Goal: Information Seeking & Learning: Learn about a topic

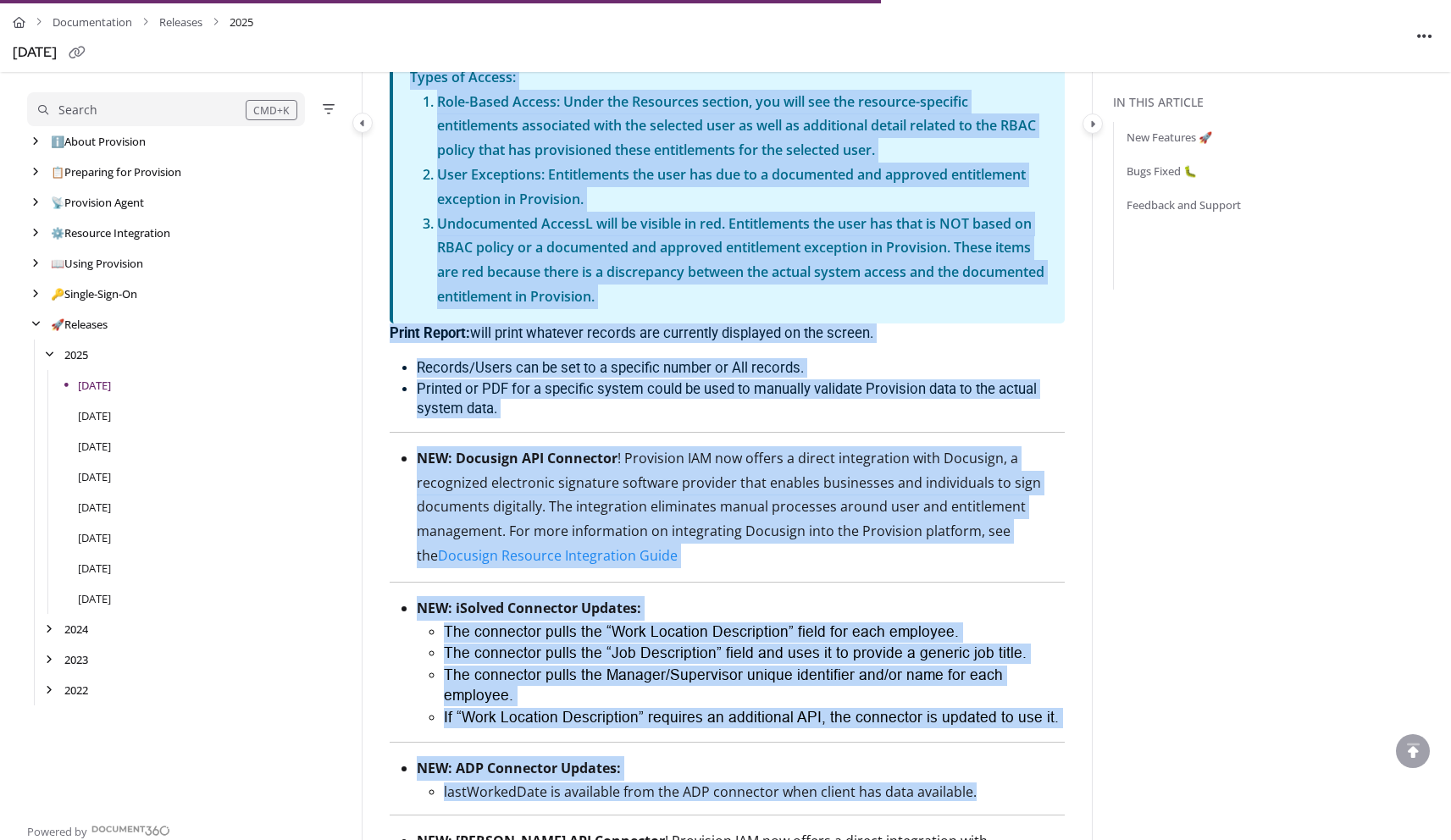
scroll to position [2538, 0]
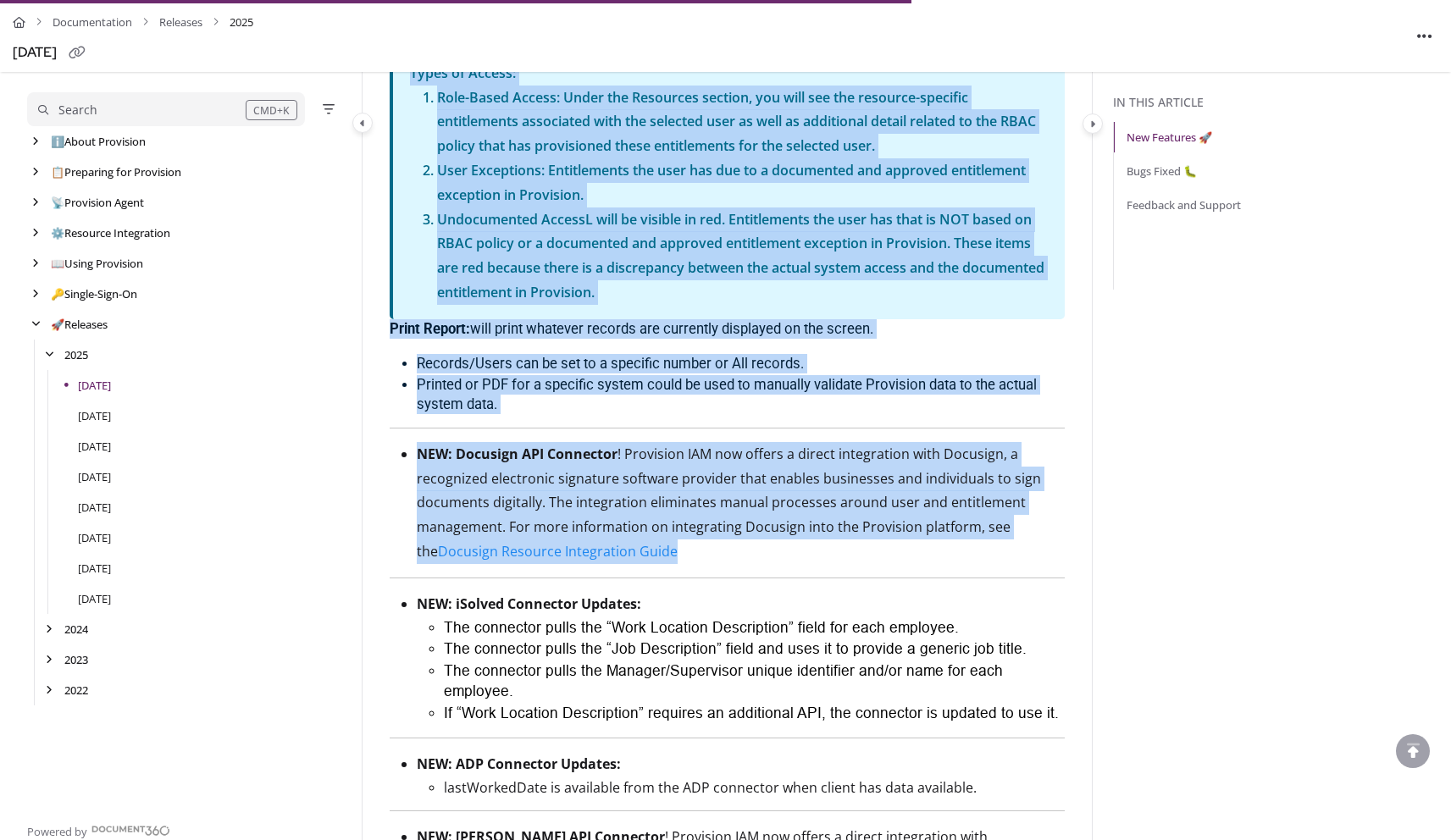
drag, startPoint x: 420, startPoint y: 379, endPoint x: 802, endPoint y: 597, distance: 439.8
copy article "LOR: Ipsu Dolors Ametco (ADI)! Eli seddo eiu tem inci ut labo e doloremagnaa en…"
click at [800, 337] on span "Print Report: will print whatever records are currently displayed on the screen." at bounding box center [632, 329] width 484 height 16
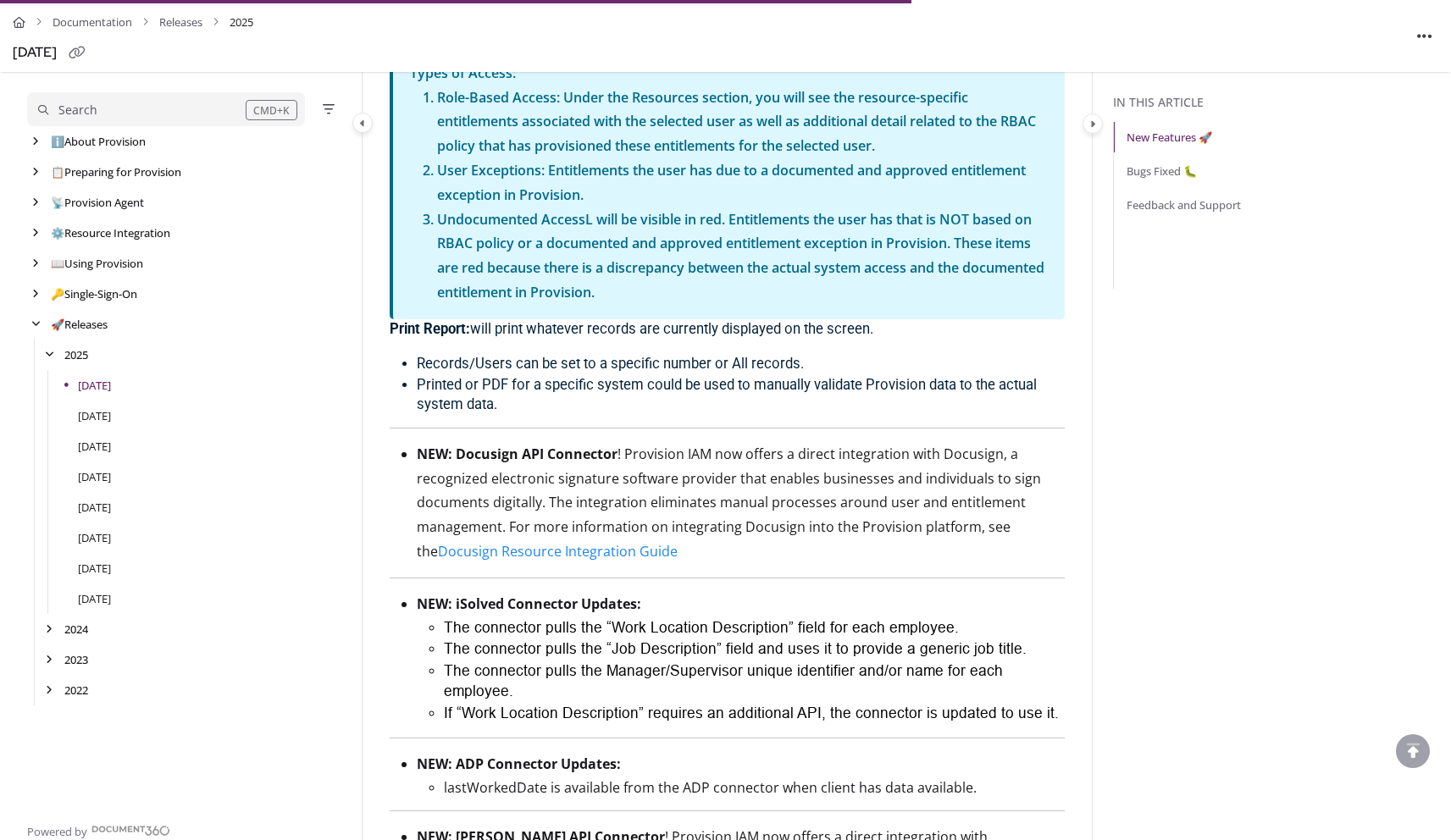
click at [591, 222] on p "Undocumented AccessL will be visible in red. Entitlements the user has that is …" at bounding box center [742, 256] width 611 height 97
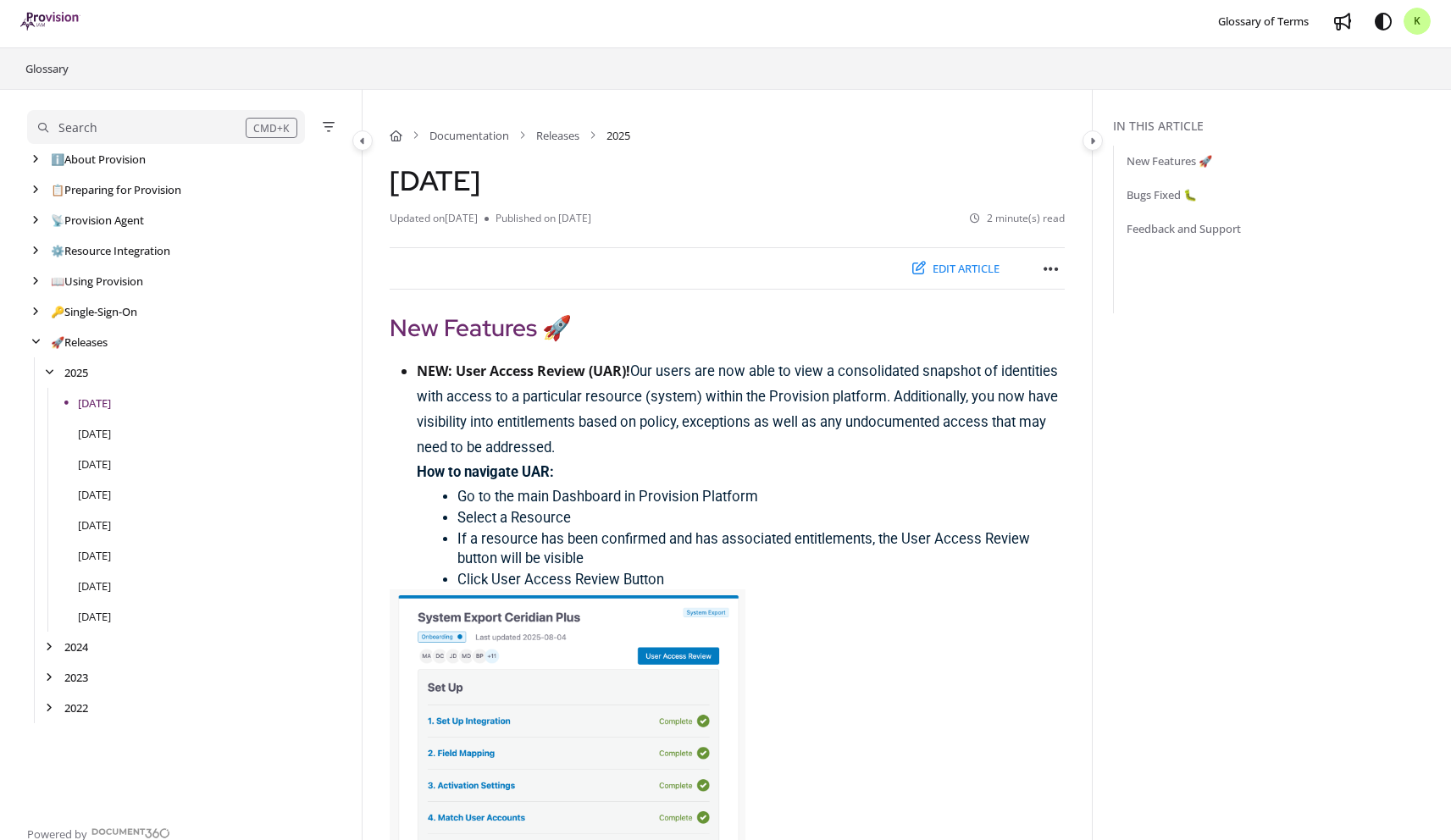
scroll to position [0, 0]
